Goal: Task Accomplishment & Management: Manage account settings

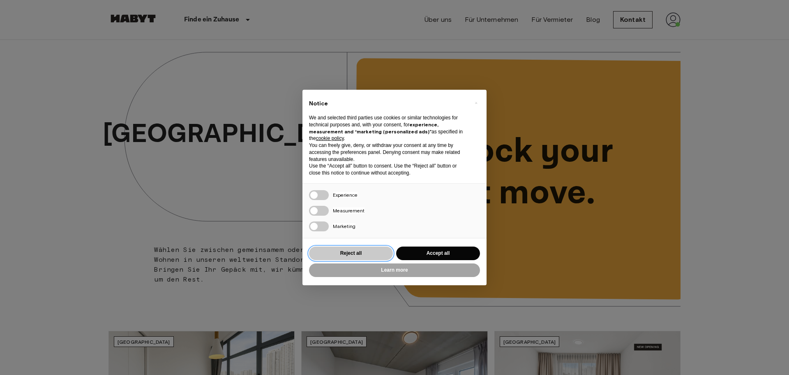
drag, startPoint x: 0, startPoint y: 0, endPoint x: 353, endPoint y: 251, distance: 433.1
click at [353, 251] on button "Reject all" at bounding box center [351, 253] width 84 height 14
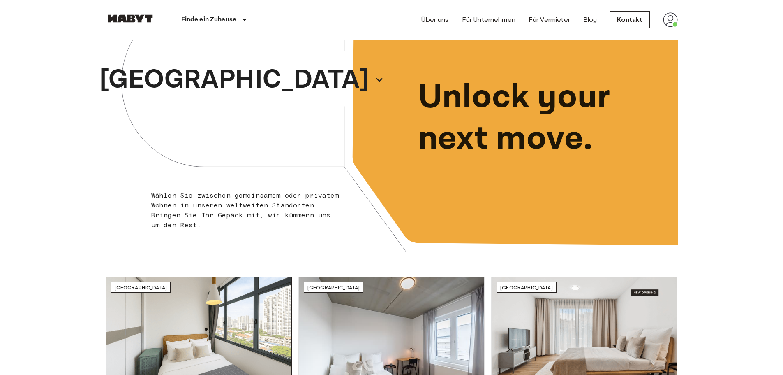
scroll to position [206, 0]
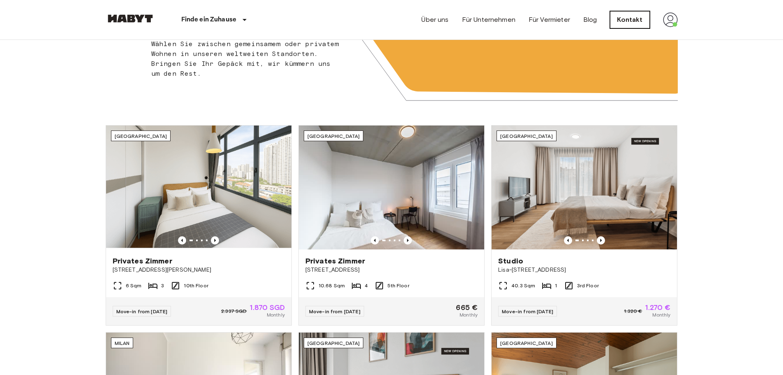
click at [626, 15] on link "Kontakt" at bounding box center [629, 19] width 39 height 17
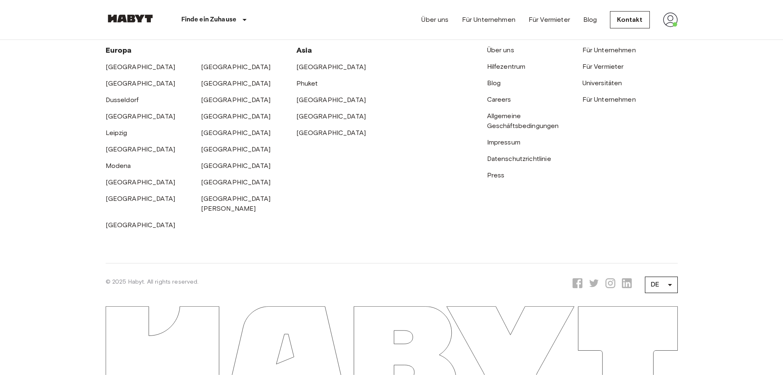
scroll to position [338, 0]
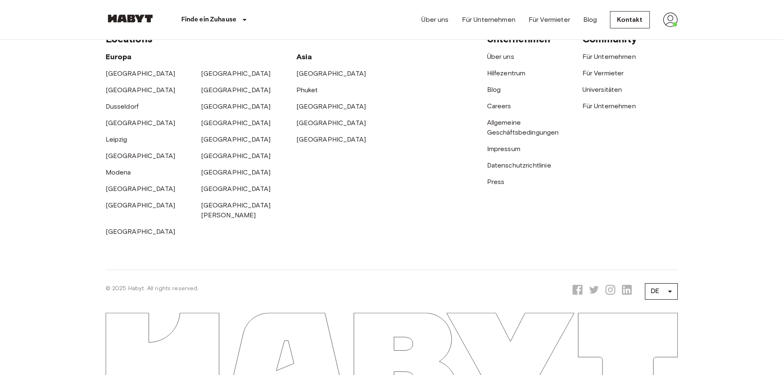
click at [508, 78] on div "Hilfezentrum" at bounding box center [534, 70] width 95 height 16
click at [508, 77] on link "Hilfezentrum" at bounding box center [506, 73] width 39 height 8
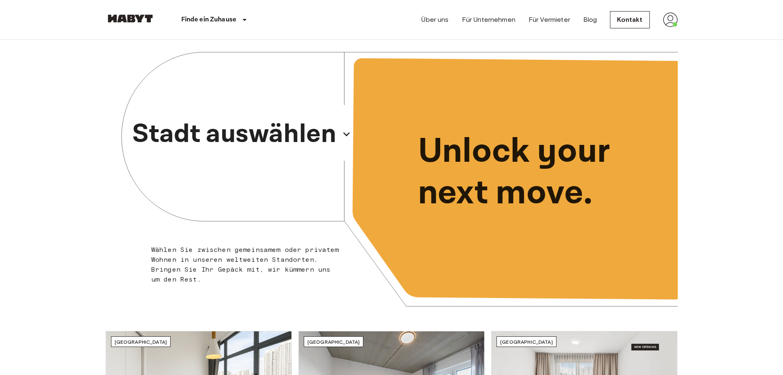
click at [329, 137] on p "Stadt auswählen" at bounding box center [234, 133] width 204 height 39
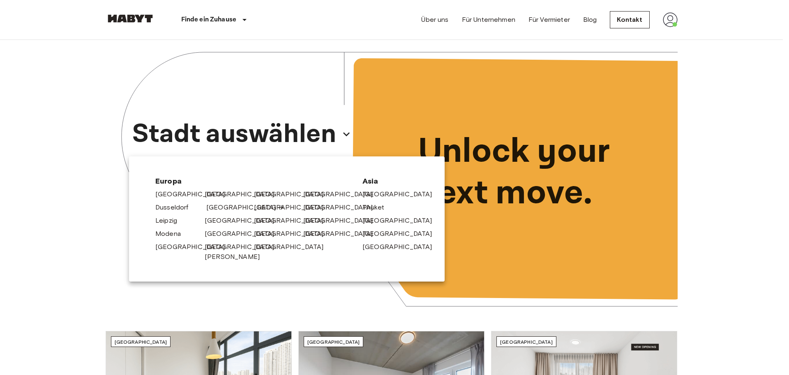
click at [220, 207] on link "[GEOGRAPHIC_DATA]" at bounding box center [245, 207] width 78 height 10
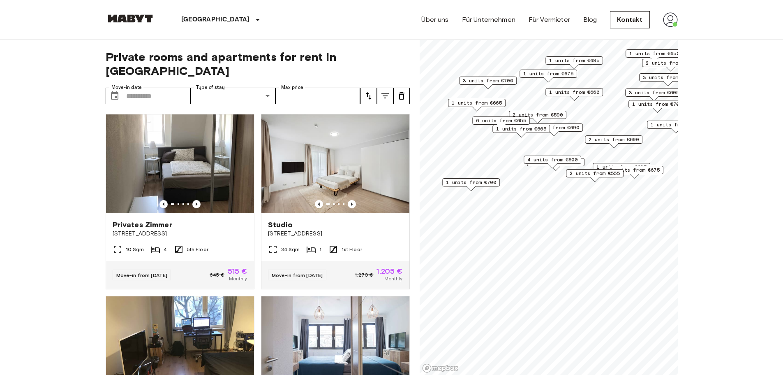
click at [541, 161] on span "4 units from €600" at bounding box center [552, 159] width 50 height 7
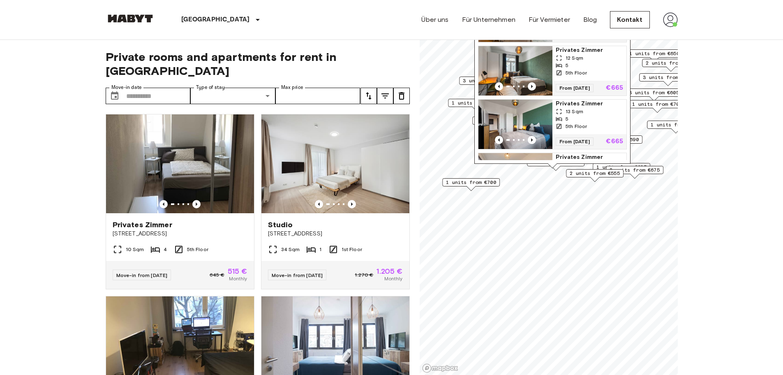
click at [583, 173] on span "2 units from €555" at bounding box center [595, 172] width 50 height 7
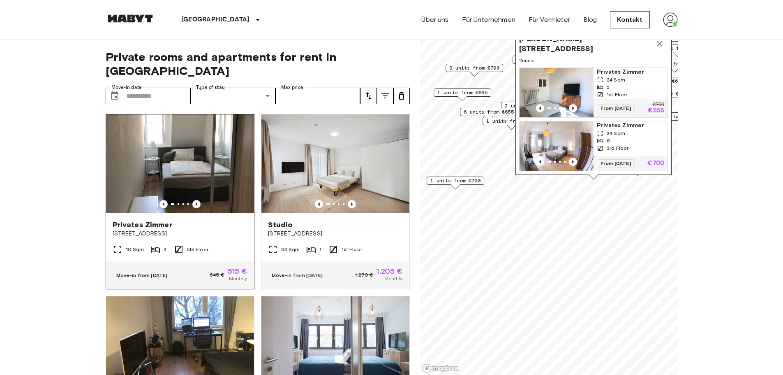
click at [202, 220] on div "Privates Zimmer" at bounding box center [180, 225] width 135 height 10
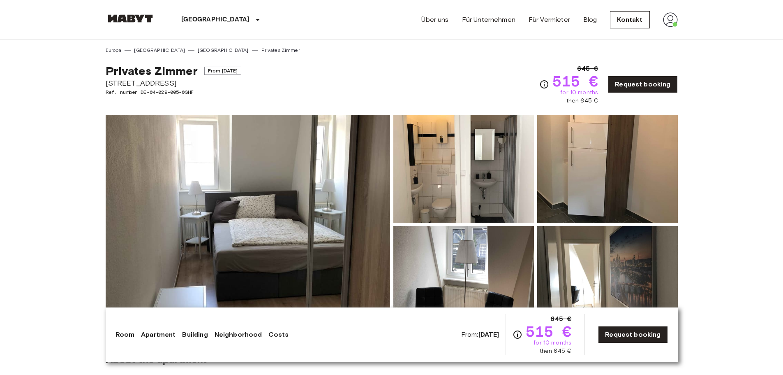
drag, startPoint x: 102, startPoint y: 84, endPoint x: 180, endPoint y: 82, distance: 78.2
click at [673, 19] on img at bounding box center [670, 19] width 15 height 15
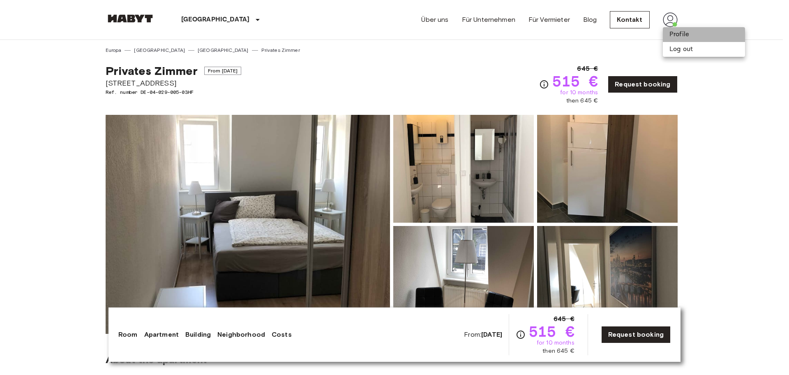
click at [675, 35] on li "Profile" at bounding box center [704, 34] width 82 height 15
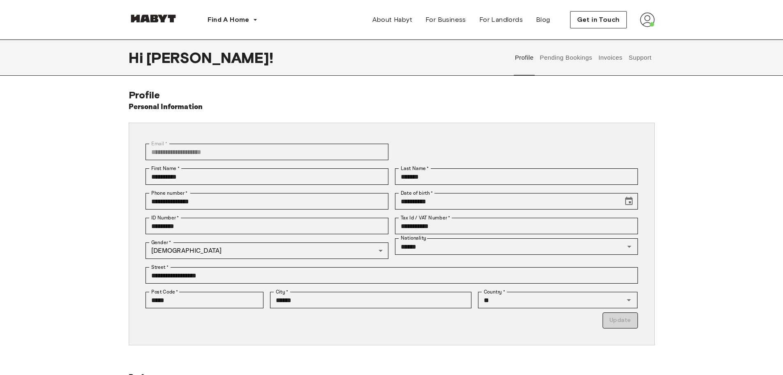
click at [570, 55] on button "Pending Bookings" at bounding box center [566, 57] width 55 height 36
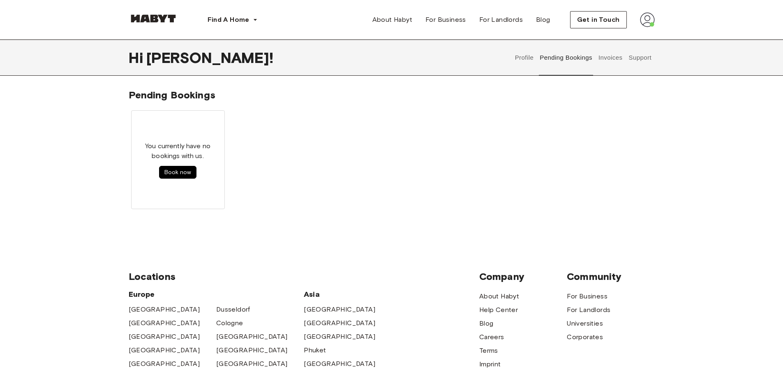
click at [607, 55] on button "Invoices" at bounding box center [610, 57] width 26 height 36
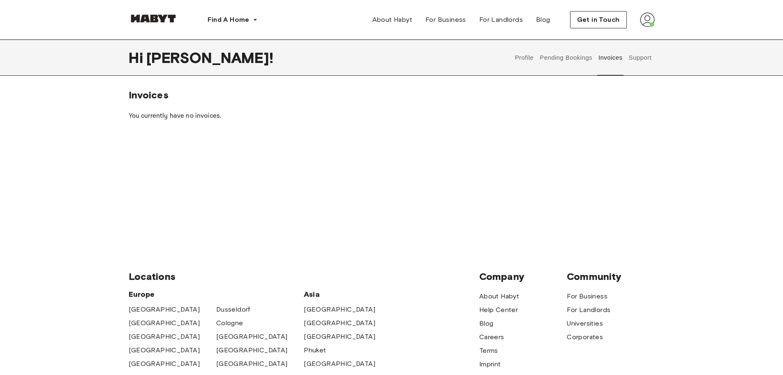
click at [639, 58] on button "Support" at bounding box center [640, 57] width 25 height 36
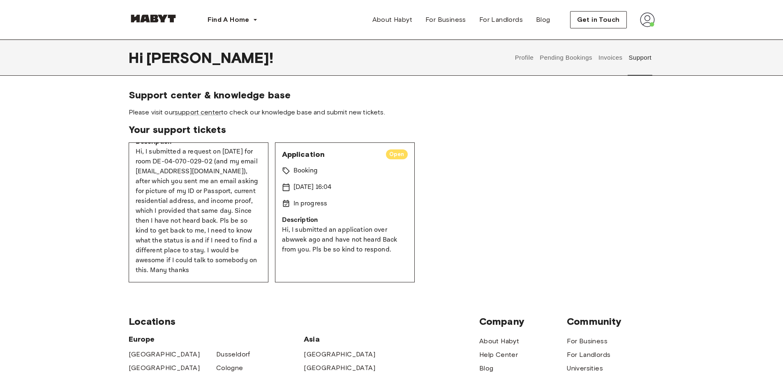
click at [567, 55] on button "Pending Bookings" at bounding box center [566, 57] width 55 height 36
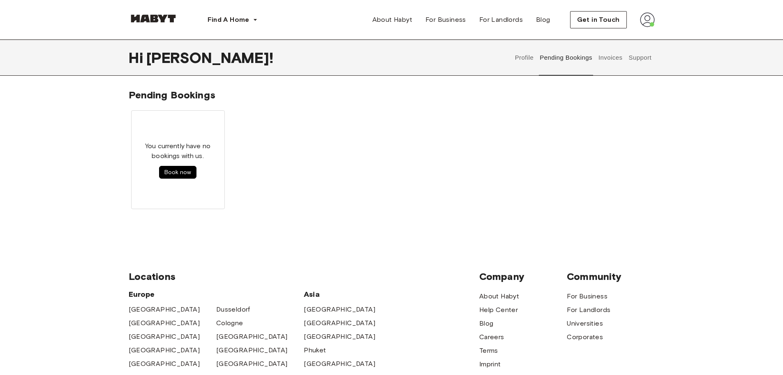
click at [613, 57] on button "Invoices" at bounding box center [610, 57] width 26 height 36
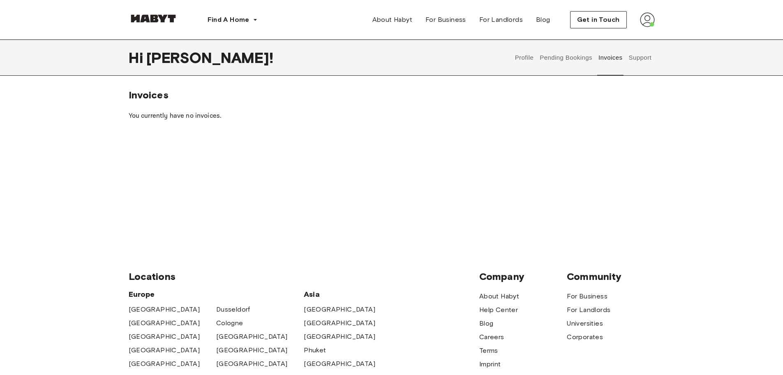
click at [553, 55] on button "Pending Bookings" at bounding box center [566, 57] width 55 height 36
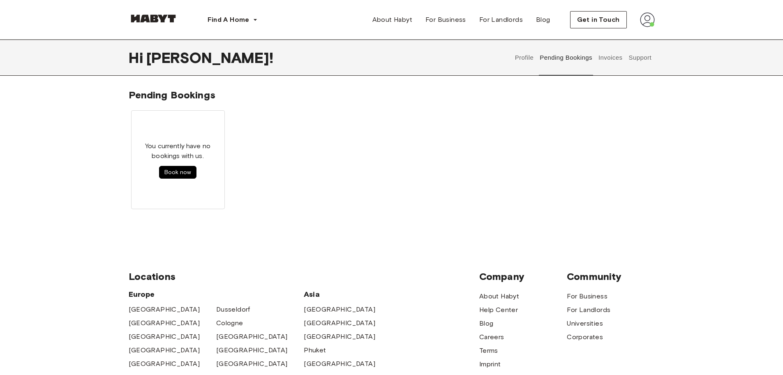
click at [518, 57] on button "Profile" at bounding box center [524, 57] width 21 height 36
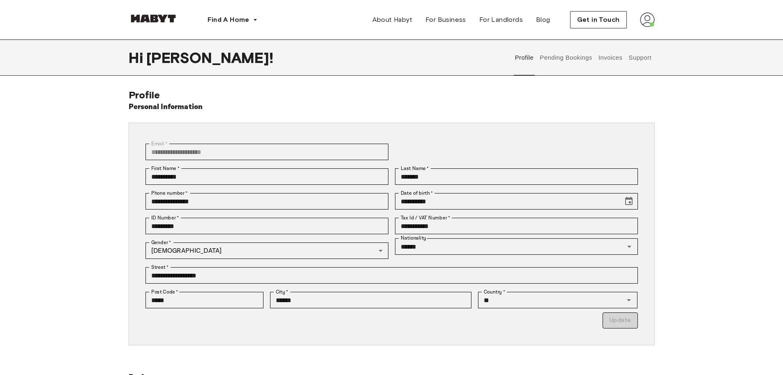
click at [565, 55] on button "Pending Bookings" at bounding box center [566, 57] width 55 height 36
